Goal: Information Seeking & Learning: Learn about a topic

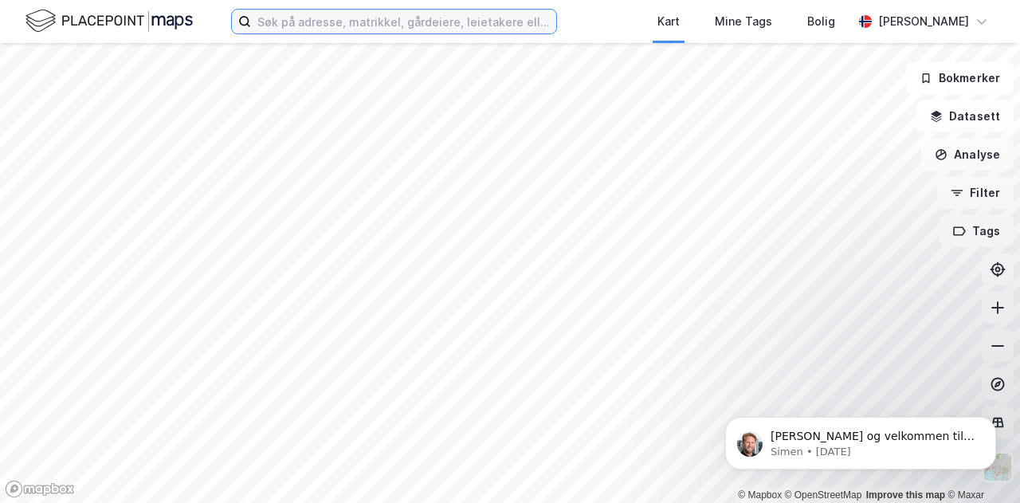
click at [325, 22] on input at bounding box center [403, 22] width 305 height 24
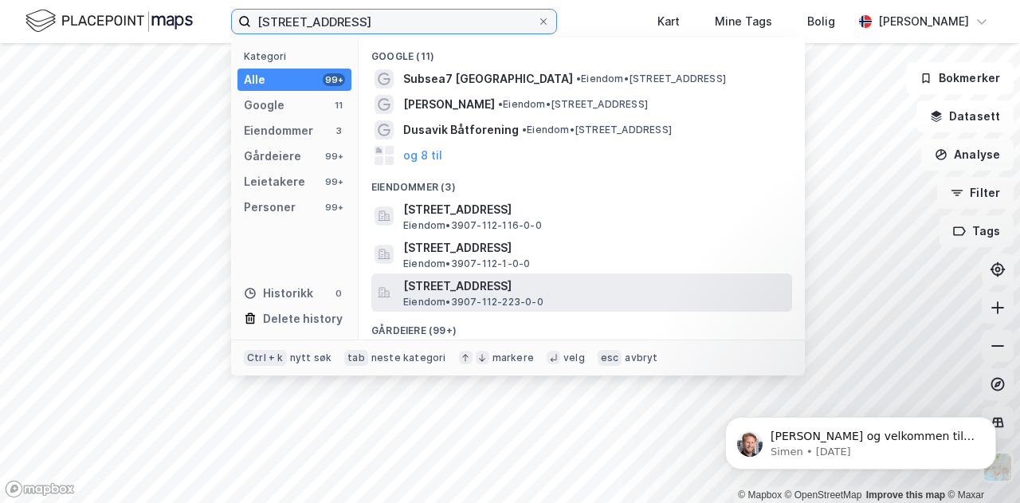
drag, startPoint x: 415, startPoint y: 17, endPoint x: 0, endPoint y: -96, distance: 430.5
click at [0, 0] on html "framnesveien 38, dusavik Kategori Alle 99+ Google 11 Eiendommer 3 Gårdeiere 99+…" at bounding box center [510, 251] width 1020 height 503
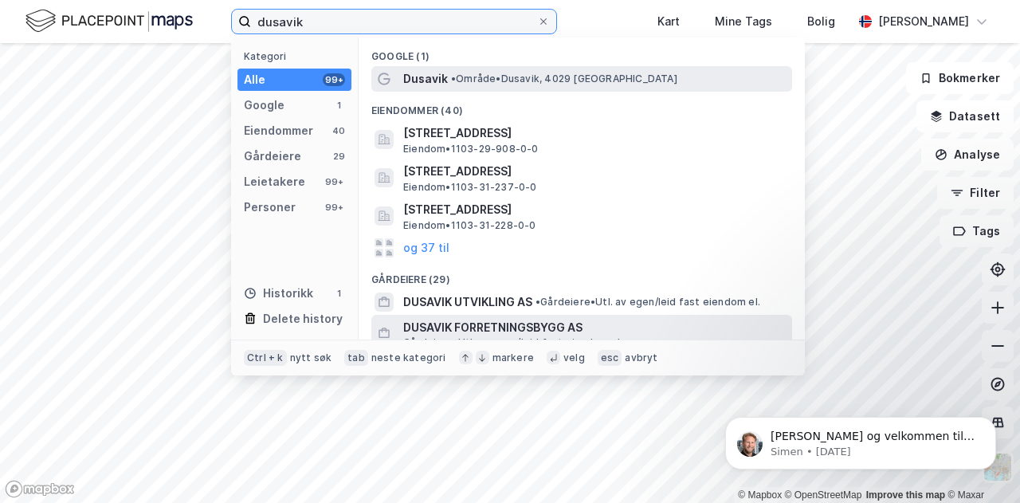
type input "dusavik"
click at [436, 79] on span "Dusavik" at bounding box center [425, 78] width 45 height 19
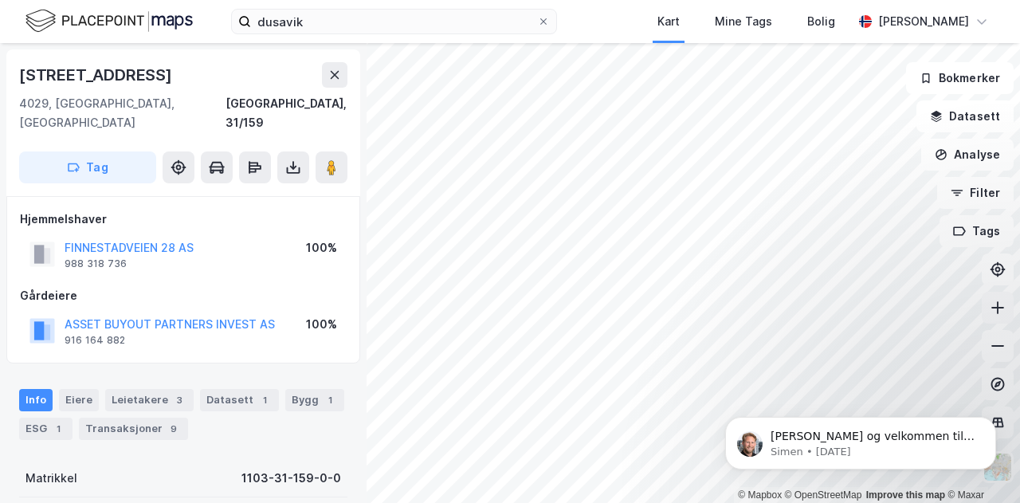
click at [1003, 306] on icon at bounding box center [998, 308] width 16 height 16
